Goal: Task Accomplishment & Management: Complete application form

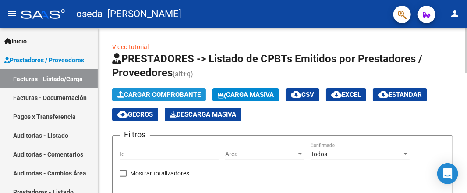
click at [156, 94] on span "Cargar Comprobante" at bounding box center [158, 95] width 83 height 8
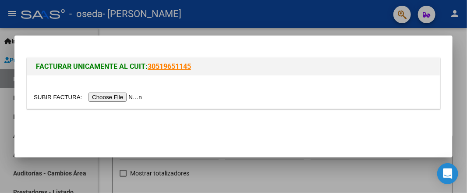
click at [110, 98] on input "file" at bounding box center [89, 96] width 111 height 9
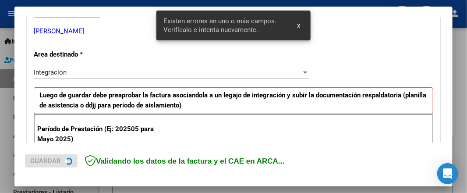
scroll to position [225, 0]
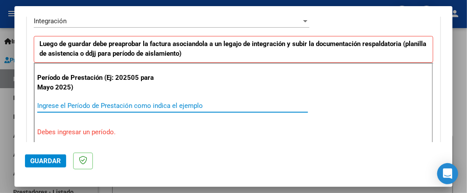
click at [78, 103] on input "Ingrese el Período de Prestación como indica el ejemplo" at bounding box center [172, 106] width 271 height 8
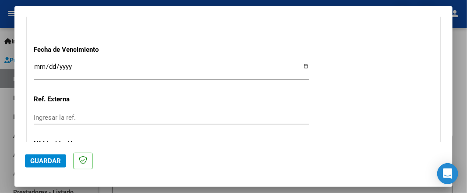
scroll to position [614, 0]
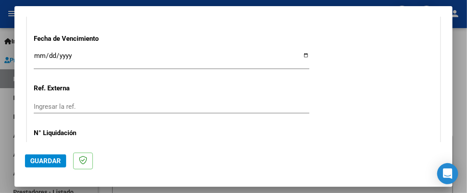
type input "202509"
click at [299, 54] on input "Ingresar la fecha" at bounding box center [172, 59] width 276 height 14
type input "[DATE]"
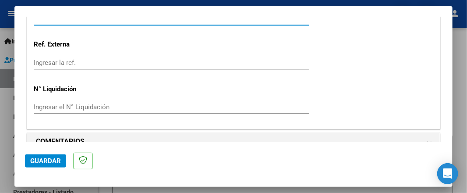
scroll to position [671, 0]
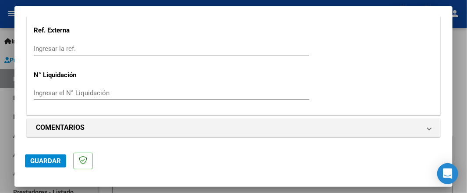
click at [38, 162] on span "Guardar" at bounding box center [45, 161] width 31 height 8
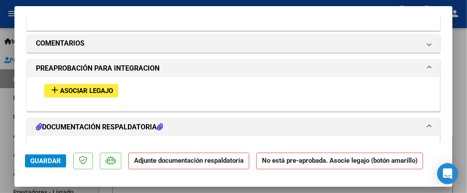
scroll to position [789, 0]
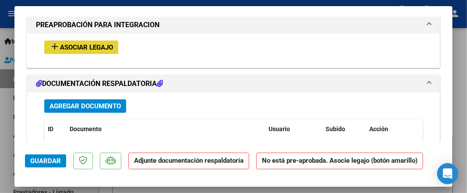
click at [83, 45] on span "Asociar Legajo" at bounding box center [86, 47] width 53 height 8
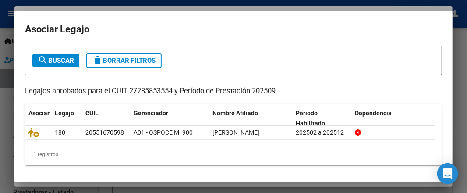
scroll to position [51, 0]
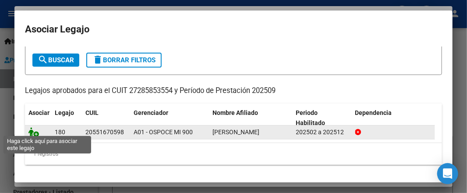
click at [33, 129] on icon at bounding box center [33, 132] width 11 height 10
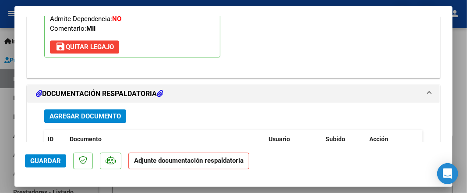
scroll to position [943, 0]
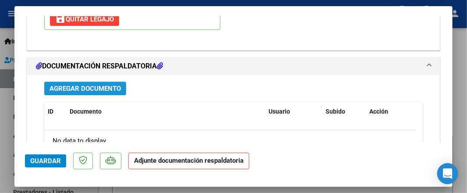
click at [75, 85] on span "Agregar Documento" at bounding box center [85, 89] width 71 height 8
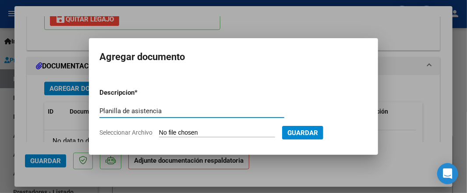
type input "Planilla de asistencia"
click at [174, 133] on input "Seleccionar Archivo" at bounding box center [217, 133] width 116 height 8
type input "C:\fakepath\Septiembre 2025.pdf"
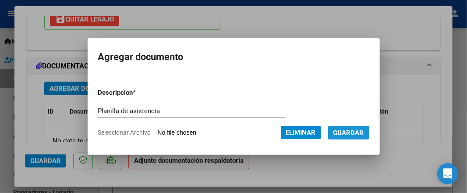
click at [361, 133] on span "Guardar" at bounding box center [349, 133] width 31 height 8
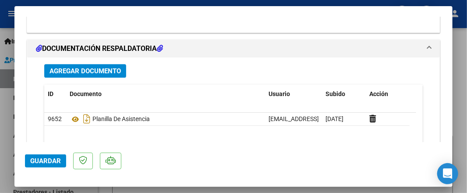
scroll to position [978, 0]
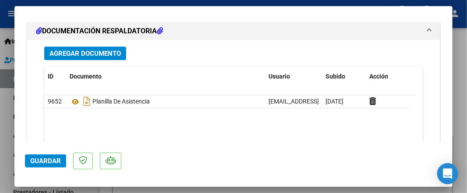
click at [40, 161] on span "Guardar" at bounding box center [45, 161] width 31 height 8
